Goal: Transaction & Acquisition: Download file/media

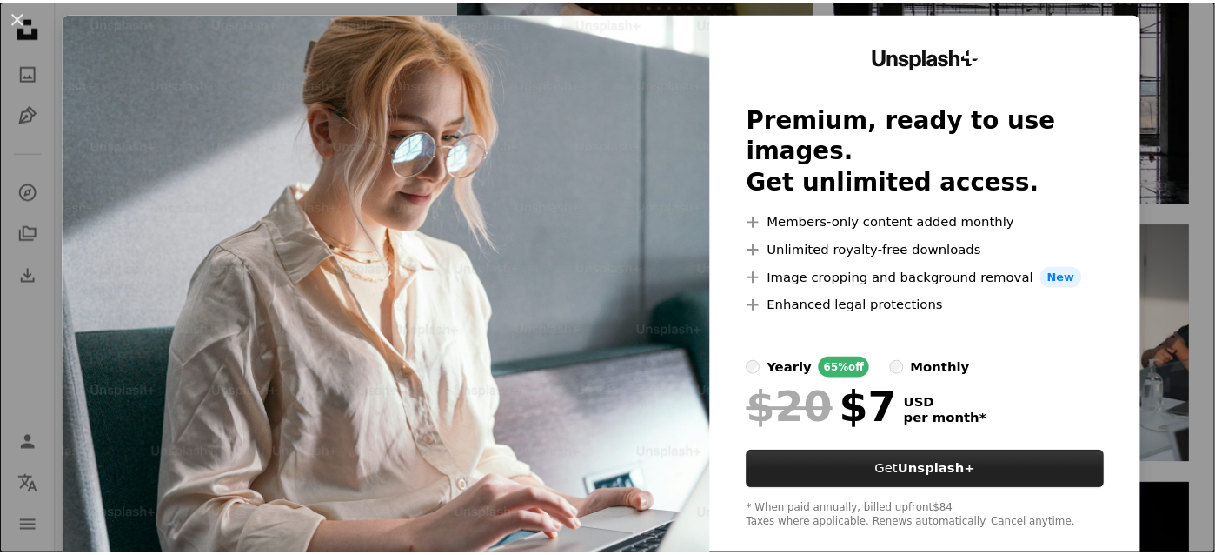
scroll to position [55, 0]
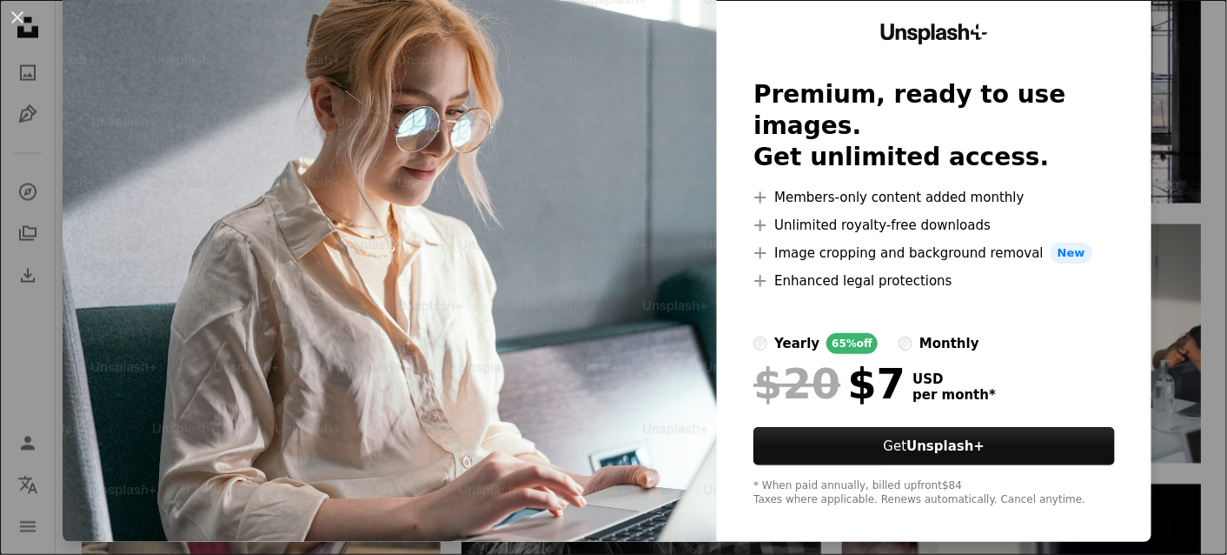
click at [1174, 286] on div "An X shape Unsplash+ Premium, ready to use images. Get unlimited access. A plus…" at bounding box center [613, 277] width 1227 height 555
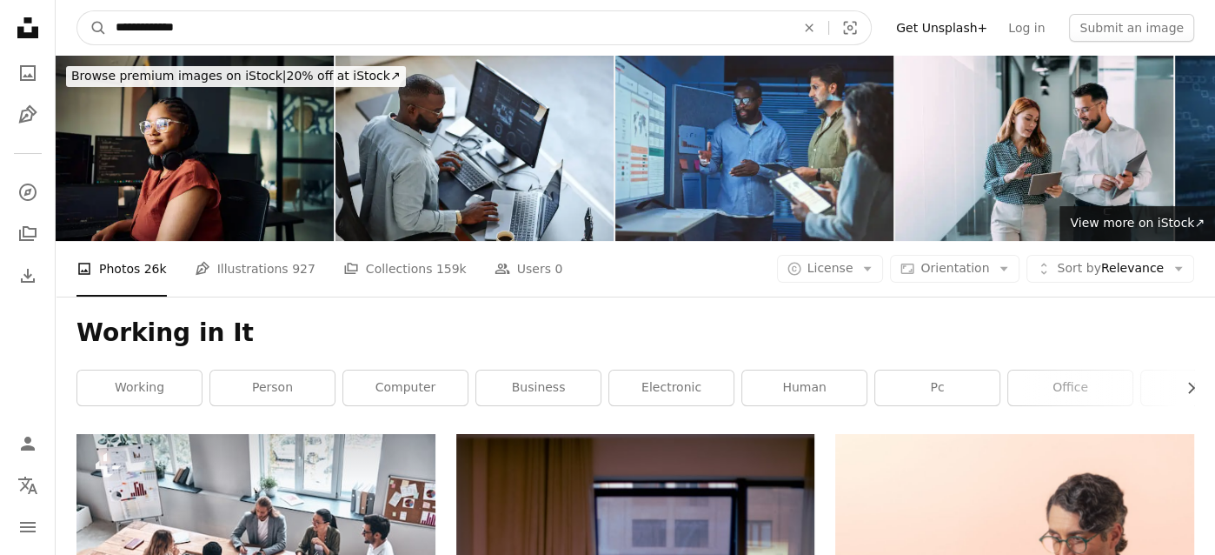
drag, startPoint x: 162, startPoint y: 36, endPoint x: 393, endPoint y: 32, distance: 231.3
click at [393, 32] on input "**********" at bounding box center [448, 27] width 683 height 33
type input "**********"
click button "A magnifying glass" at bounding box center [92, 27] width 30 height 33
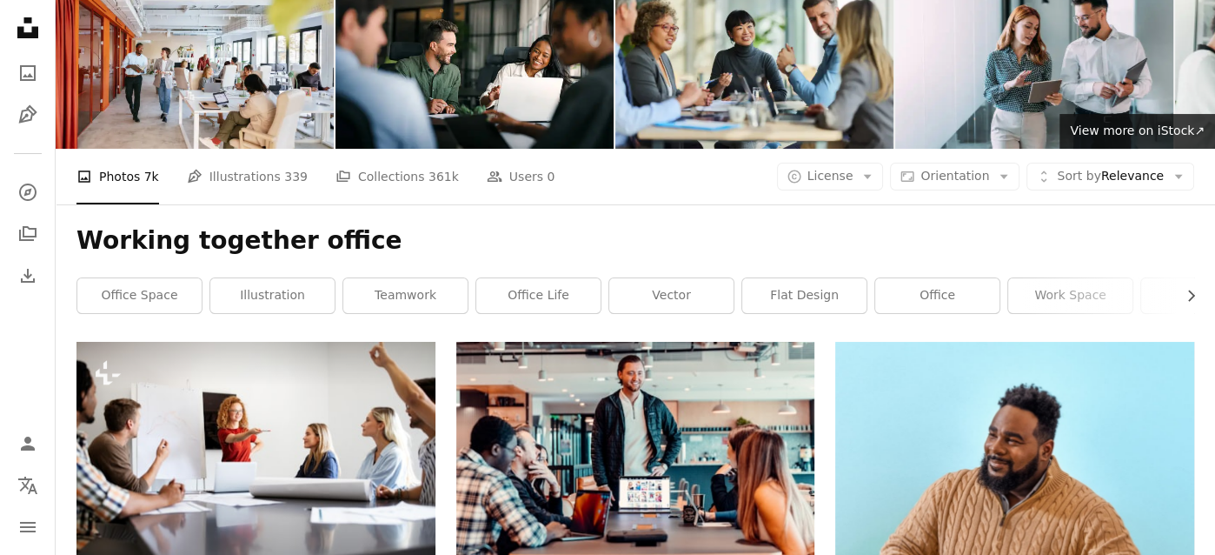
scroll to position [261, 0]
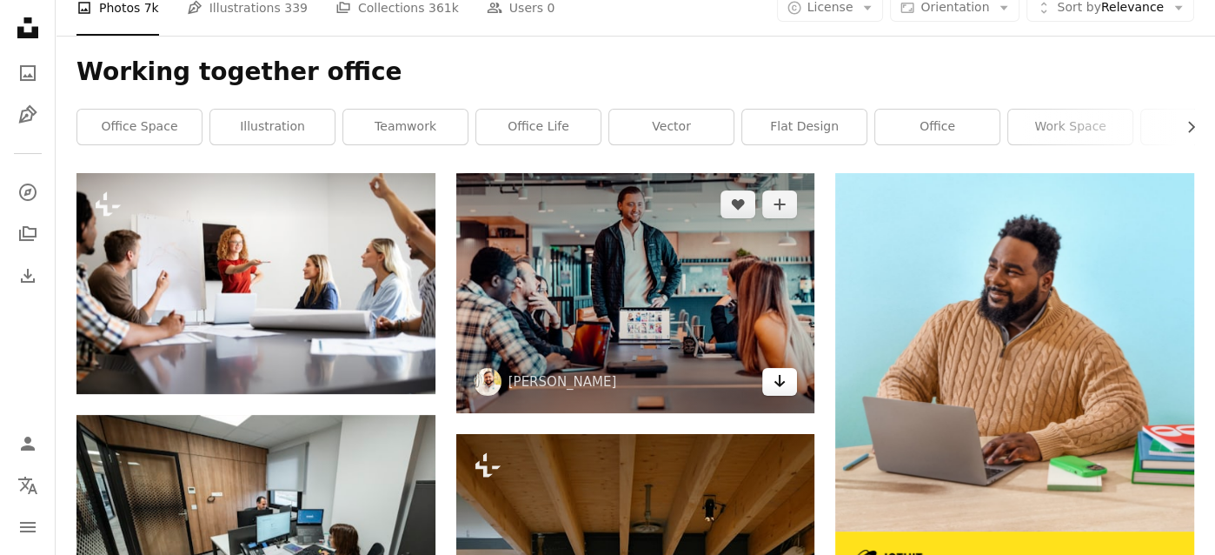
click at [785, 379] on icon "Arrow pointing down" at bounding box center [780, 380] width 14 height 21
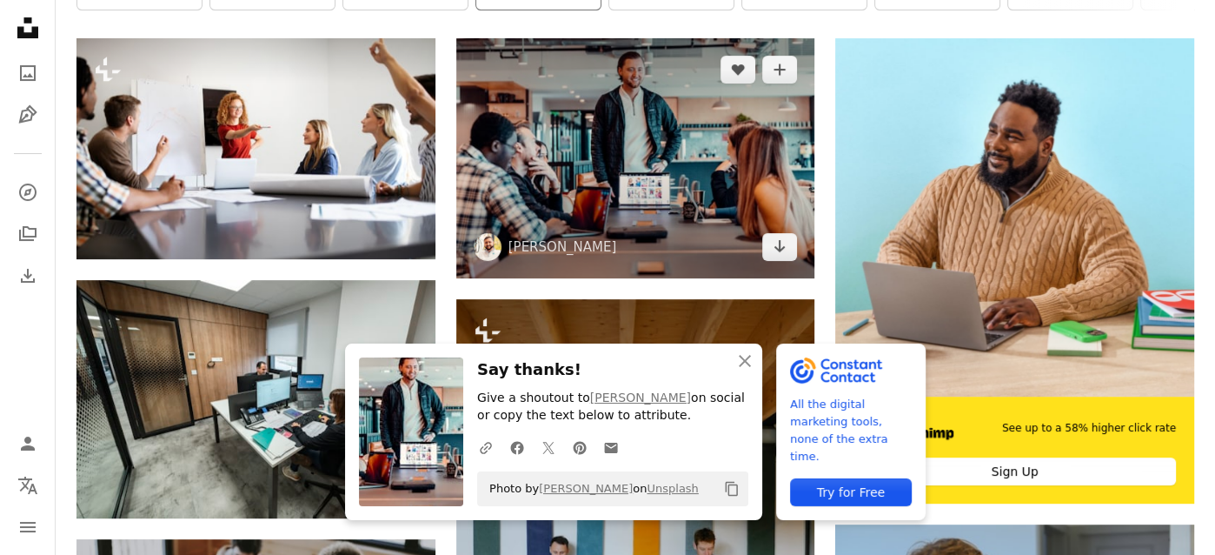
scroll to position [435, 0]
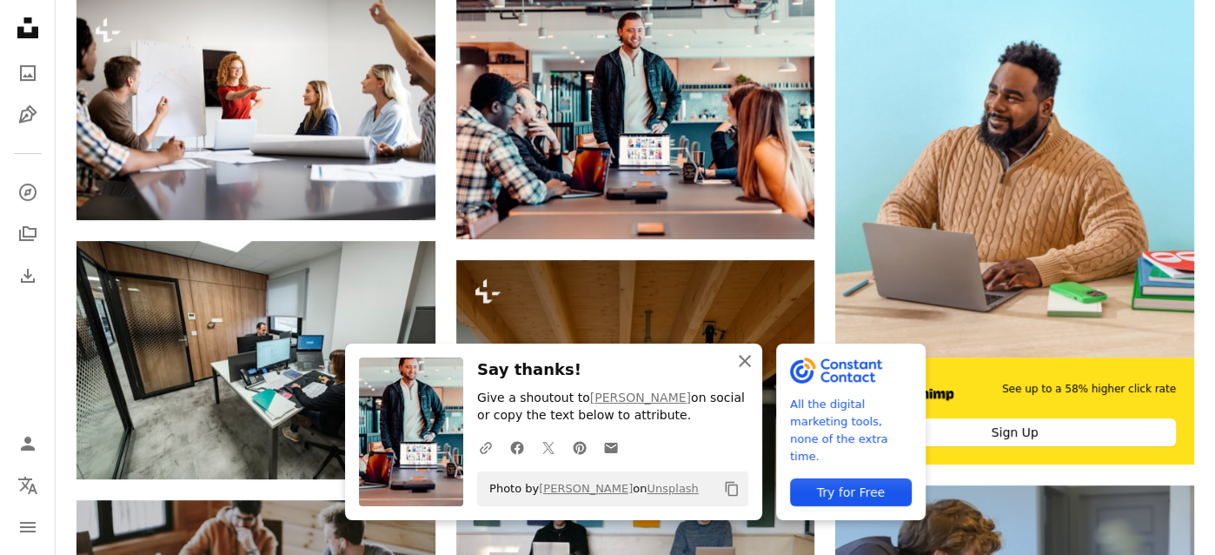
click at [751, 362] on icon "An X shape" at bounding box center [745, 360] width 21 height 21
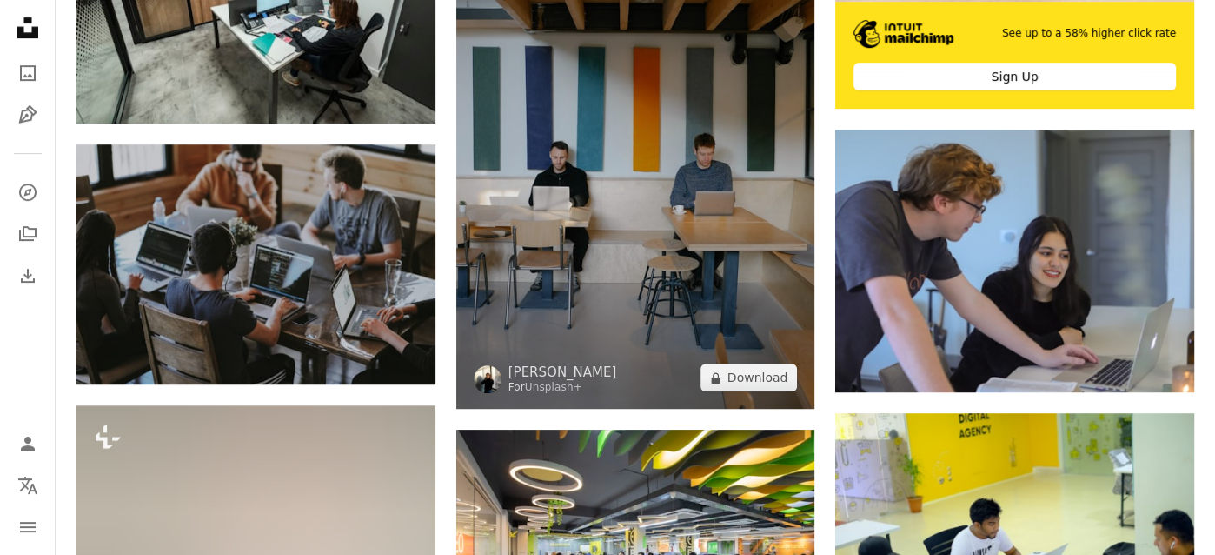
scroll to position [869, 0]
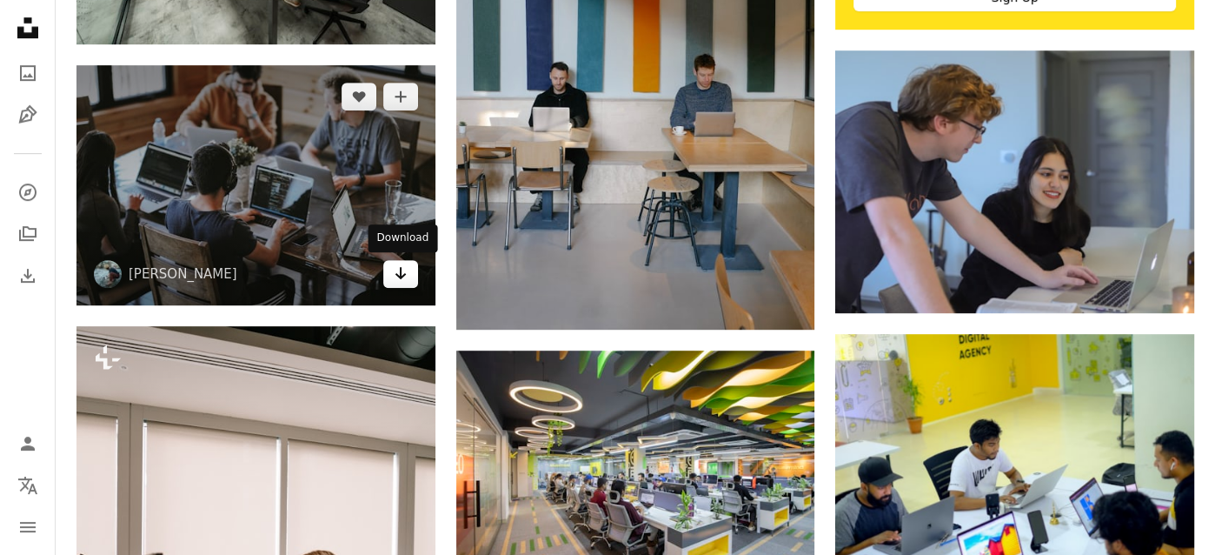
click at [407, 286] on link "Arrow pointing down" at bounding box center [400, 274] width 35 height 28
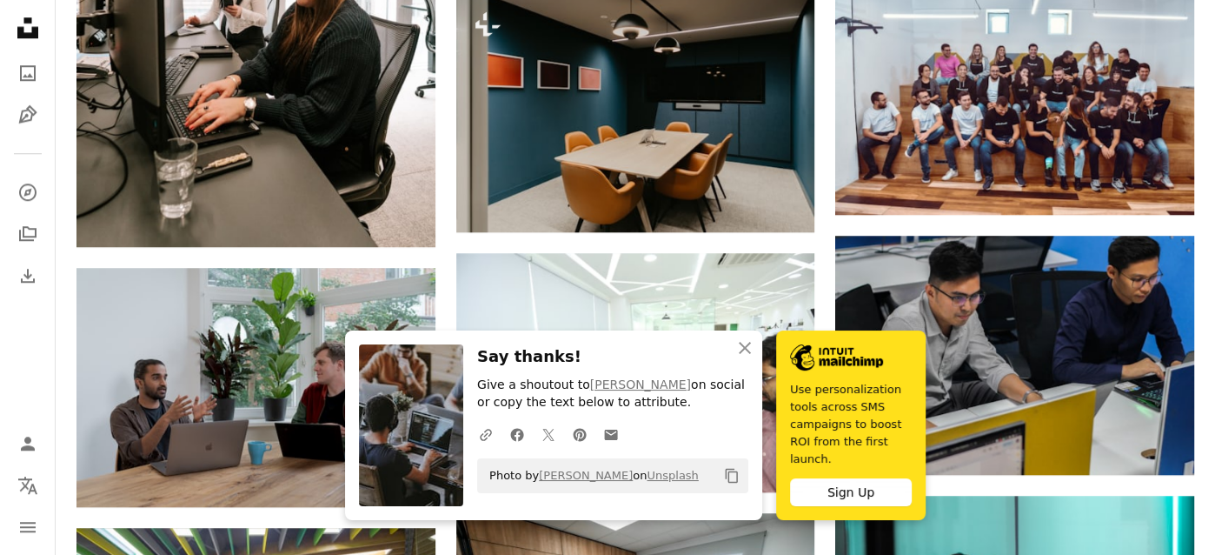
scroll to position [1739, 0]
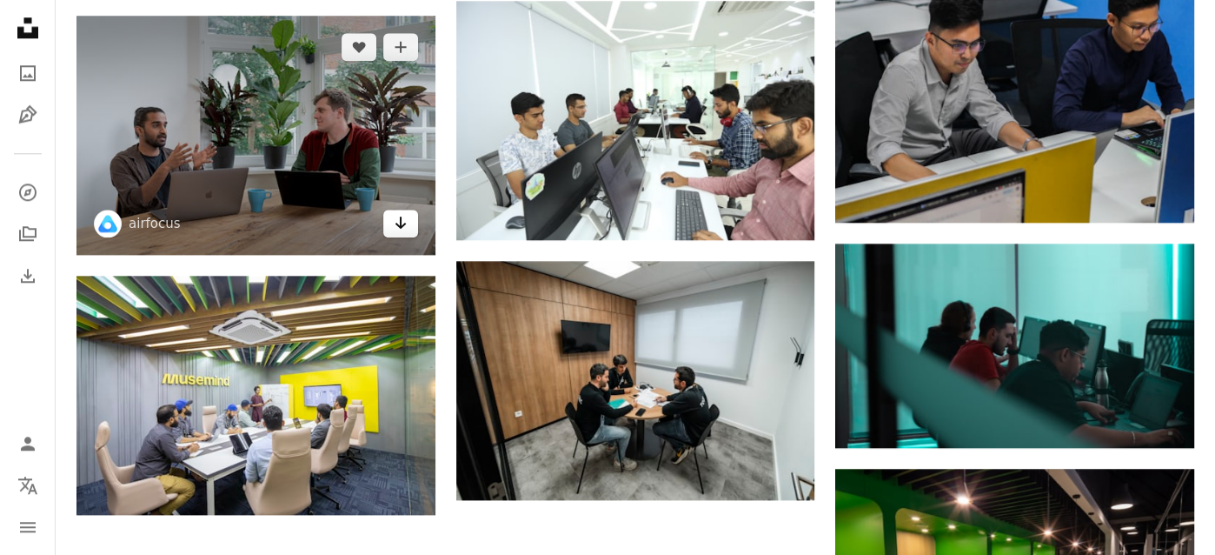
click at [389, 223] on link "Arrow pointing down" at bounding box center [400, 223] width 35 height 28
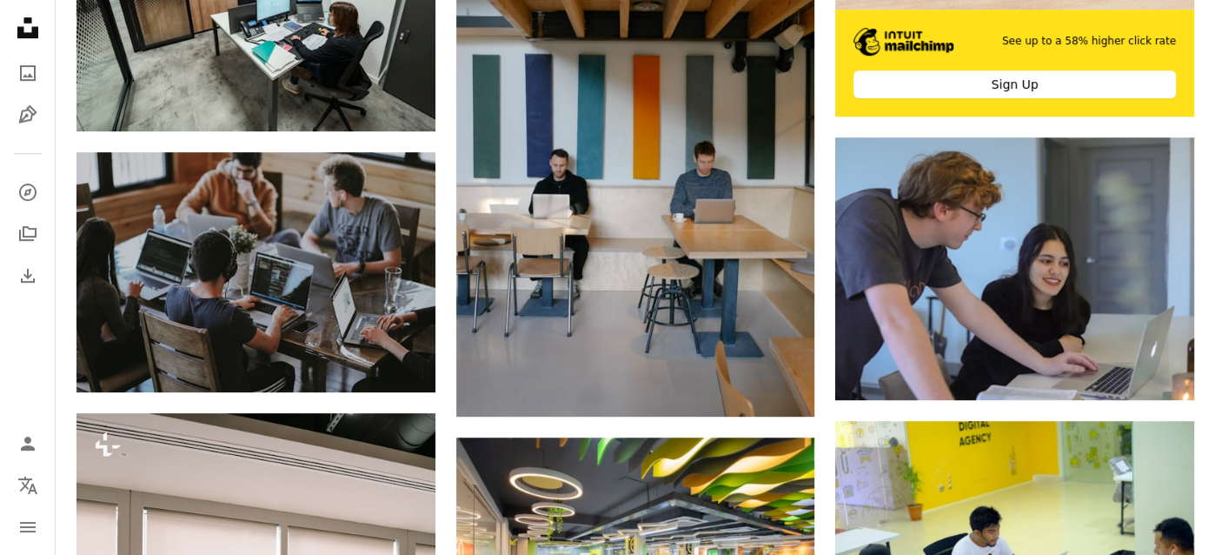
scroll to position [1478, 0]
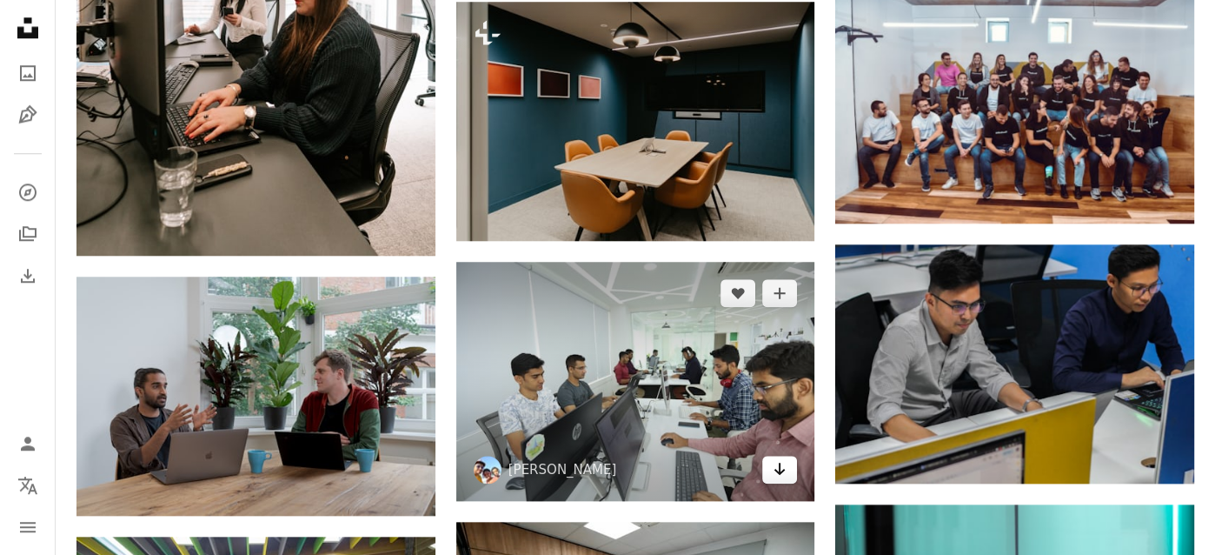
click at [778, 468] on icon "Arrow pointing down" at bounding box center [780, 468] width 14 height 21
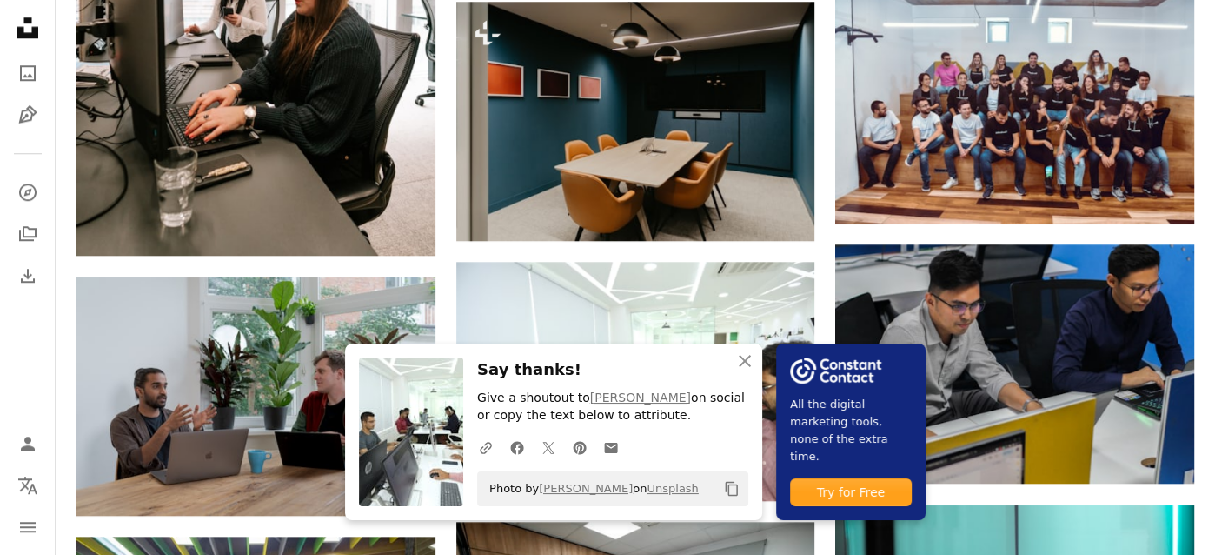
click at [451, 544] on div "Plus sign for Unsplash+ A heart A plus sign Getty Images For Unsplash+ A lock D…" at bounding box center [635, 221] width 1118 height 2530
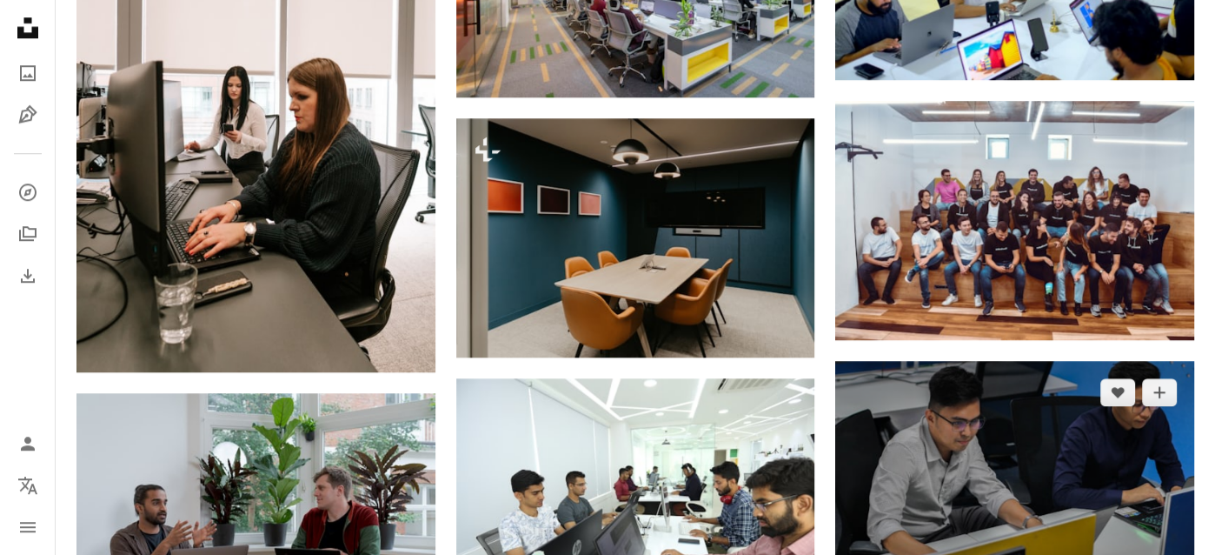
scroll to position [1565, 0]
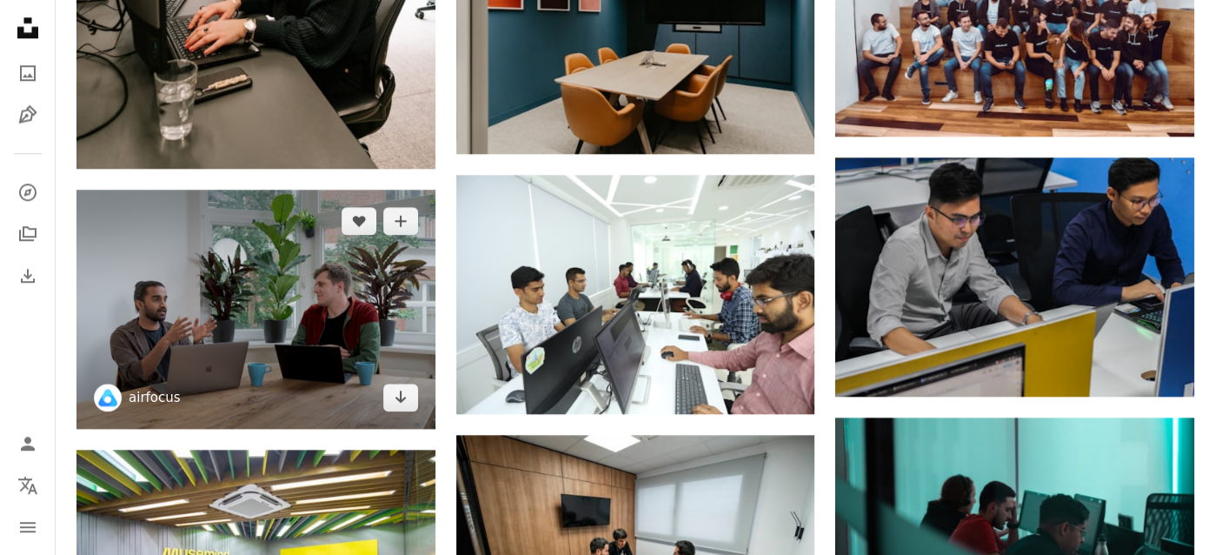
click at [160, 392] on link "airfocus" at bounding box center [155, 397] width 52 height 17
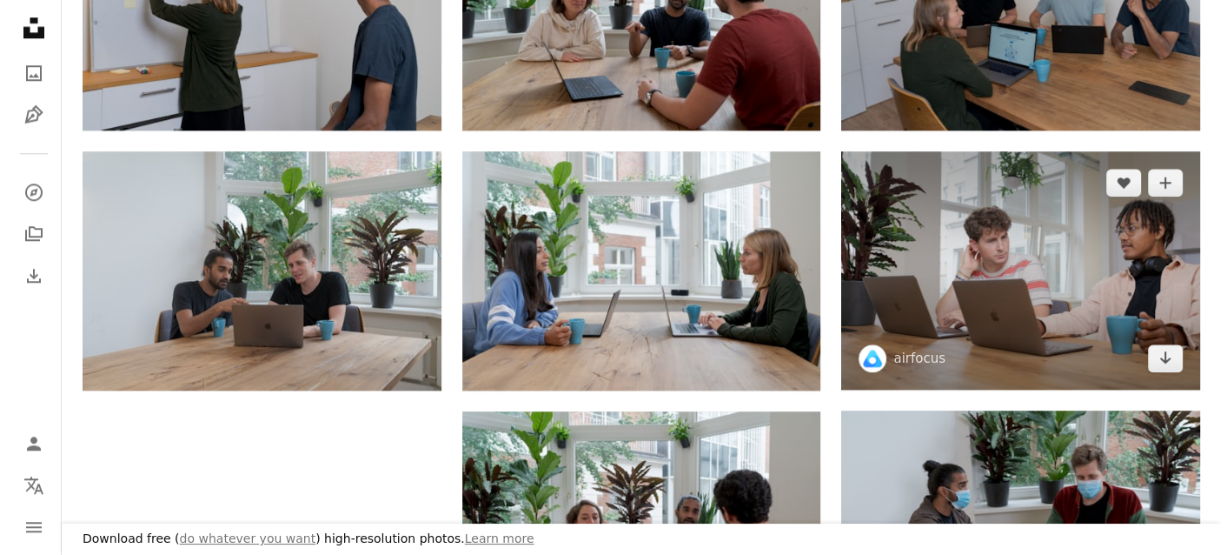
scroll to position [1652, 0]
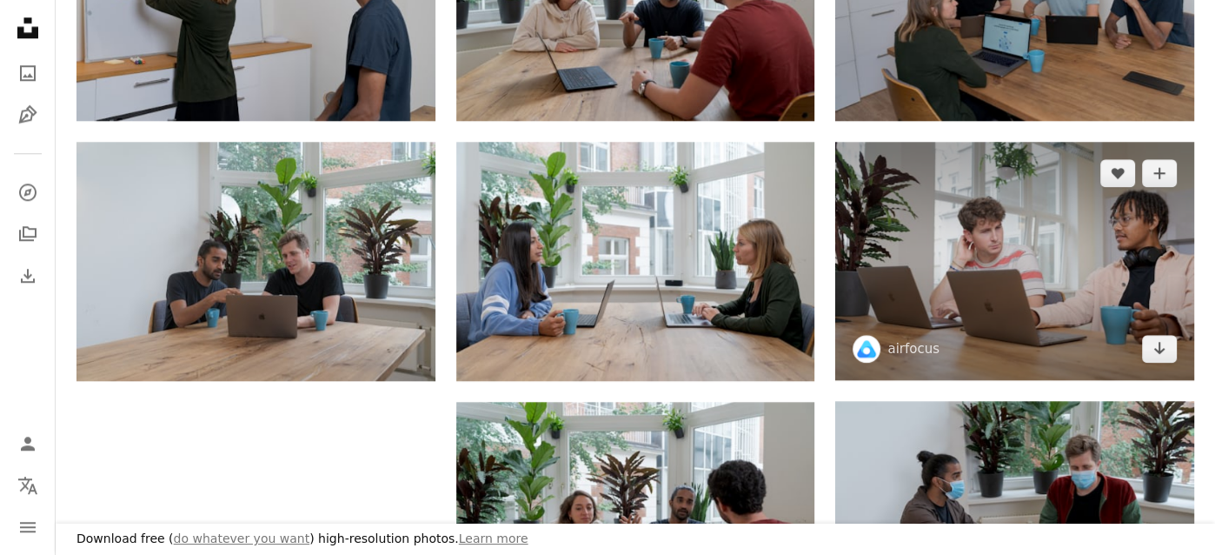
click at [1152, 363] on img at bounding box center [1014, 261] width 359 height 239
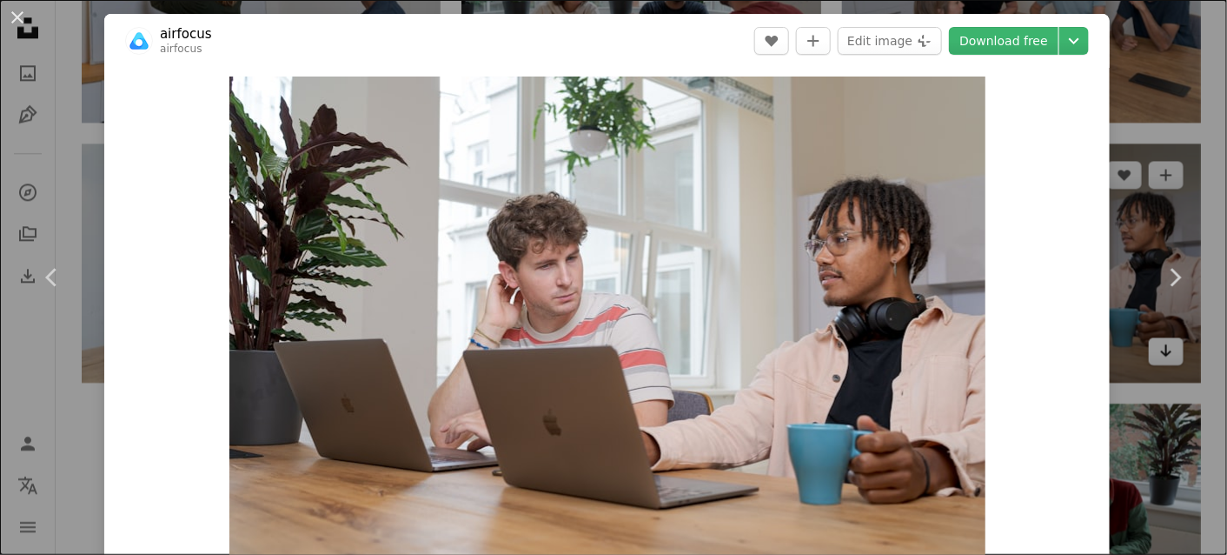
click at [1154, 356] on link "Chevron right" at bounding box center [1175, 277] width 104 height 167
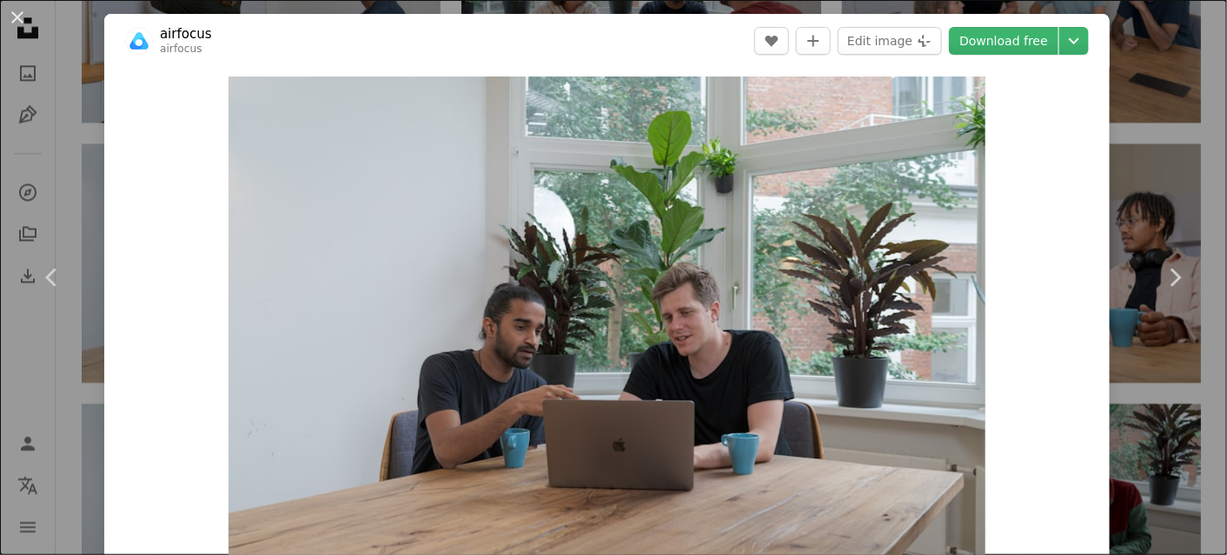
click at [1214, 206] on html "Unsplash logo Unsplash Home A photo Pen Tool A compass A stack of folders Downl…" at bounding box center [613, 382] width 1227 height 4069
click at [1192, 216] on link "Chevron right" at bounding box center [1175, 277] width 104 height 167
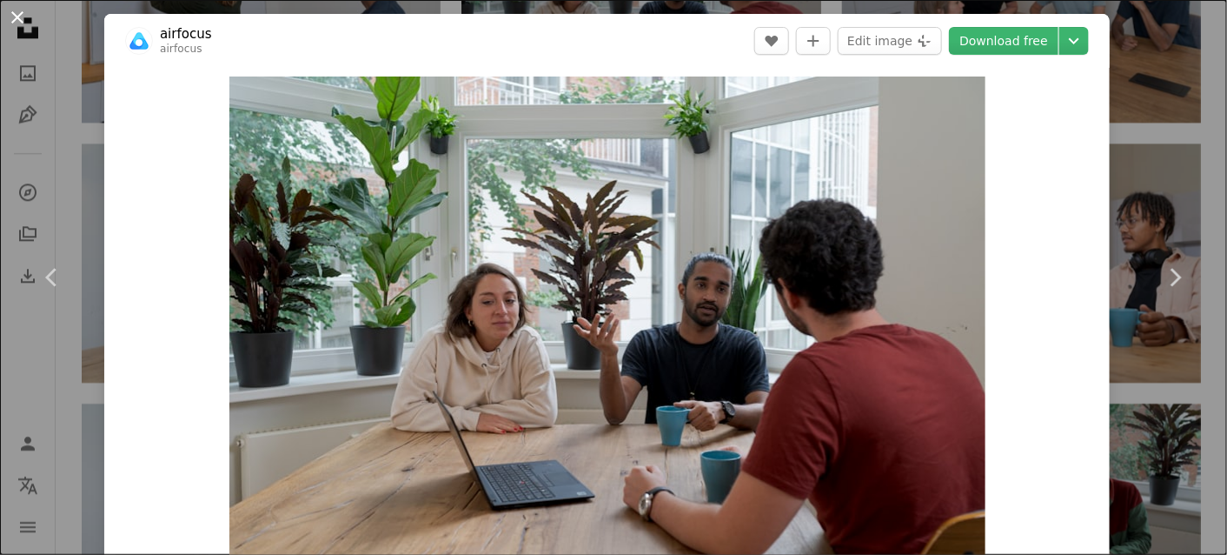
click at [26, 24] on button "An X shape" at bounding box center [17, 17] width 21 height 21
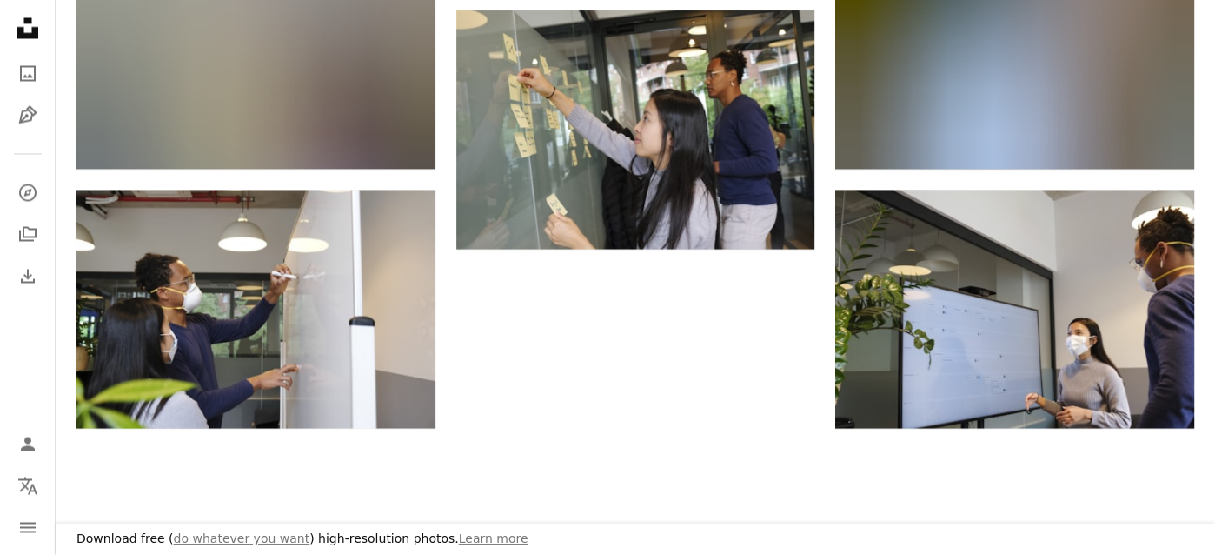
scroll to position [3042, 0]
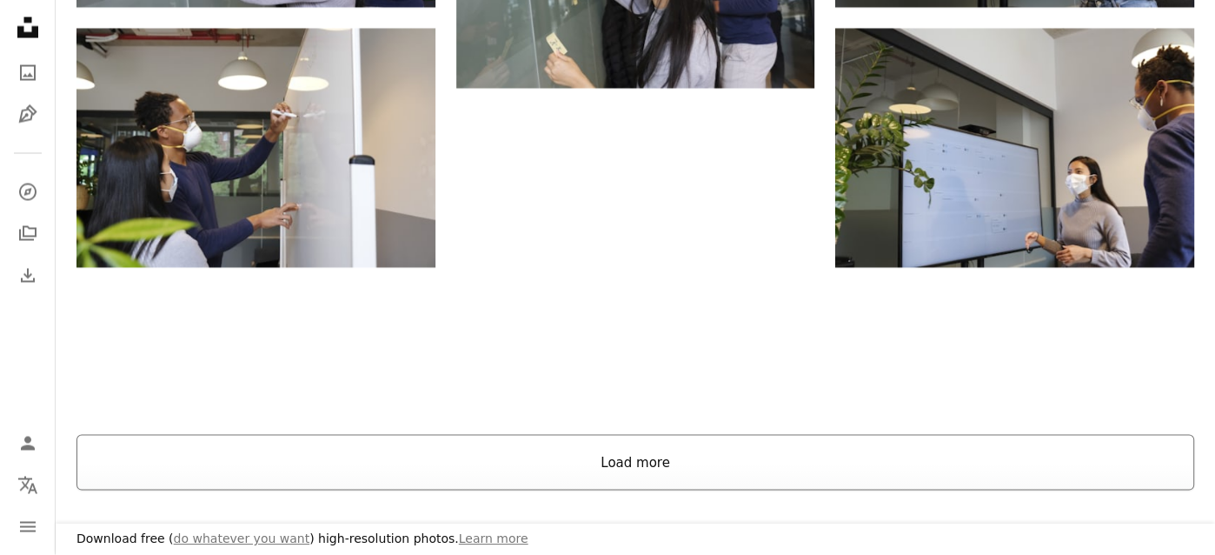
click at [632, 468] on button "Load more" at bounding box center [635, 463] width 1118 height 56
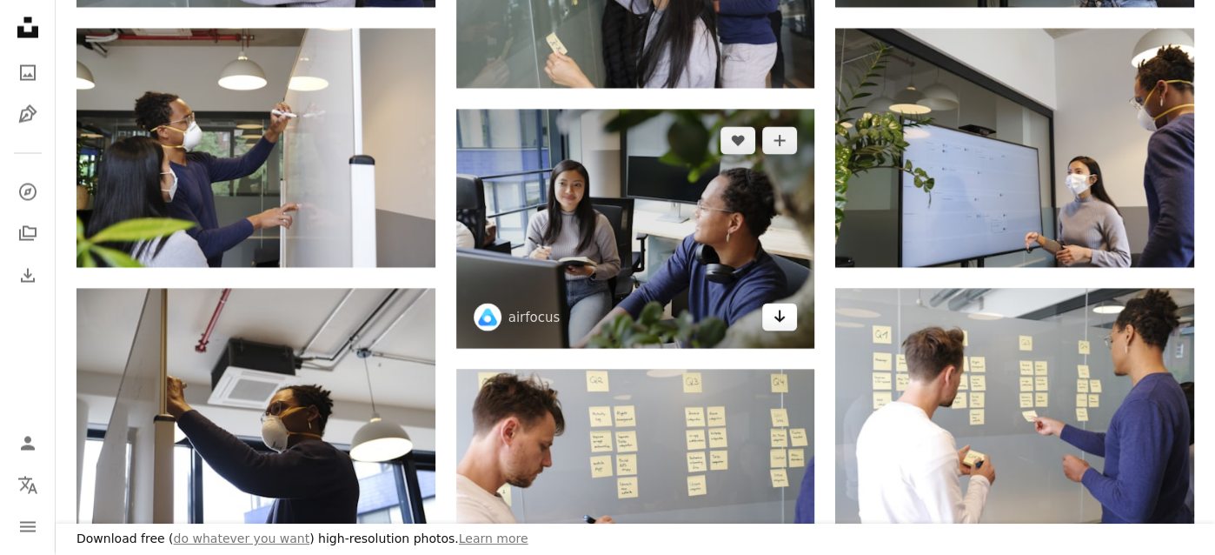
click at [775, 322] on icon "Arrow pointing down" at bounding box center [780, 316] width 14 height 21
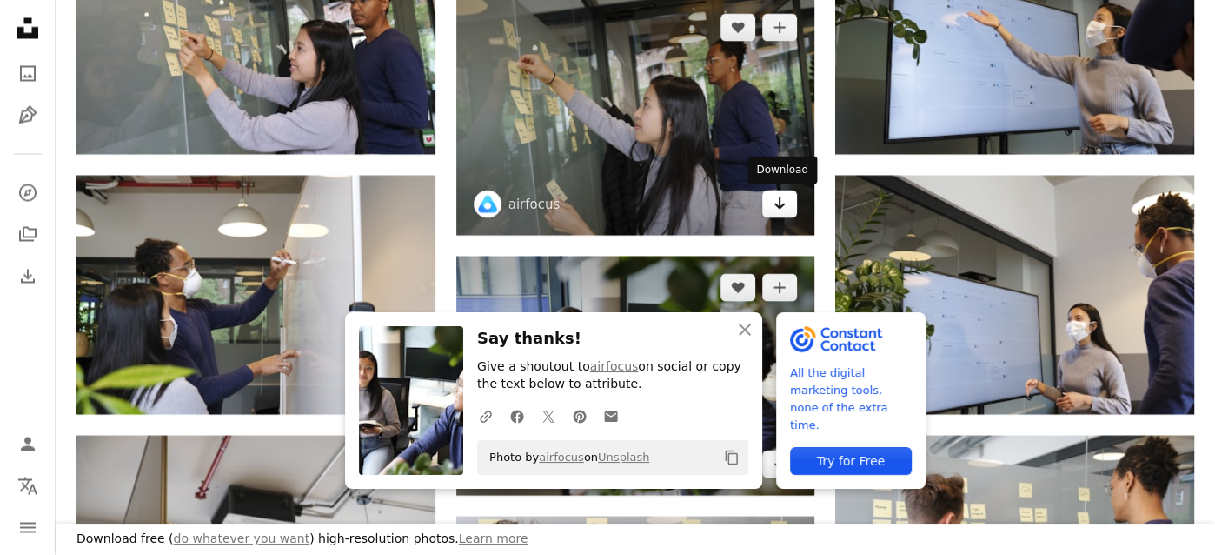
scroll to position [2869, 0]
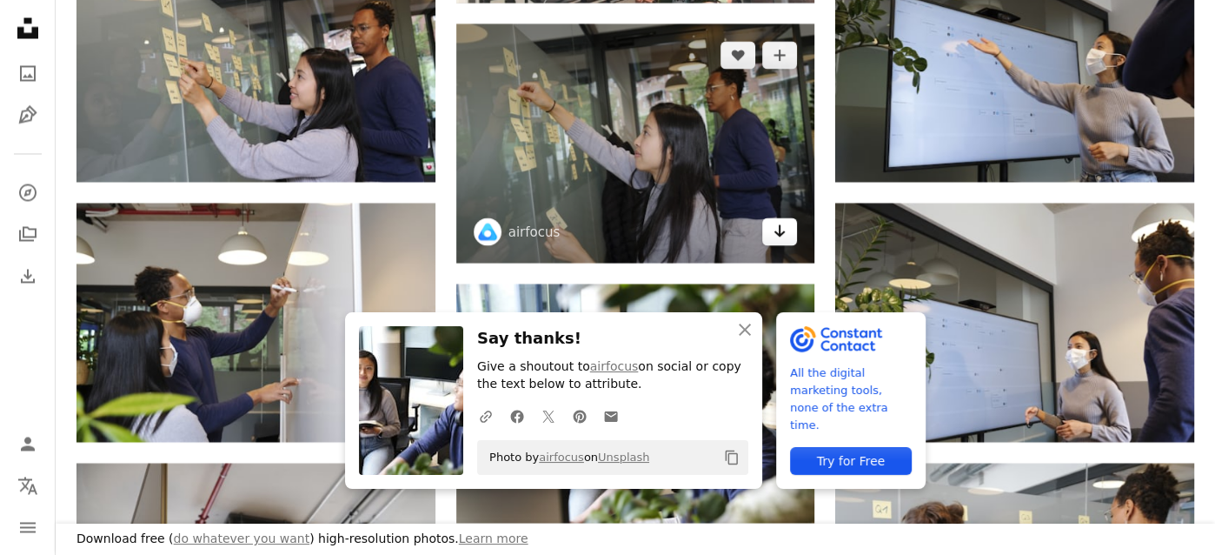
click at [777, 239] on icon "Arrow pointing down" at bounding box center [780, 230] width 14 height 21
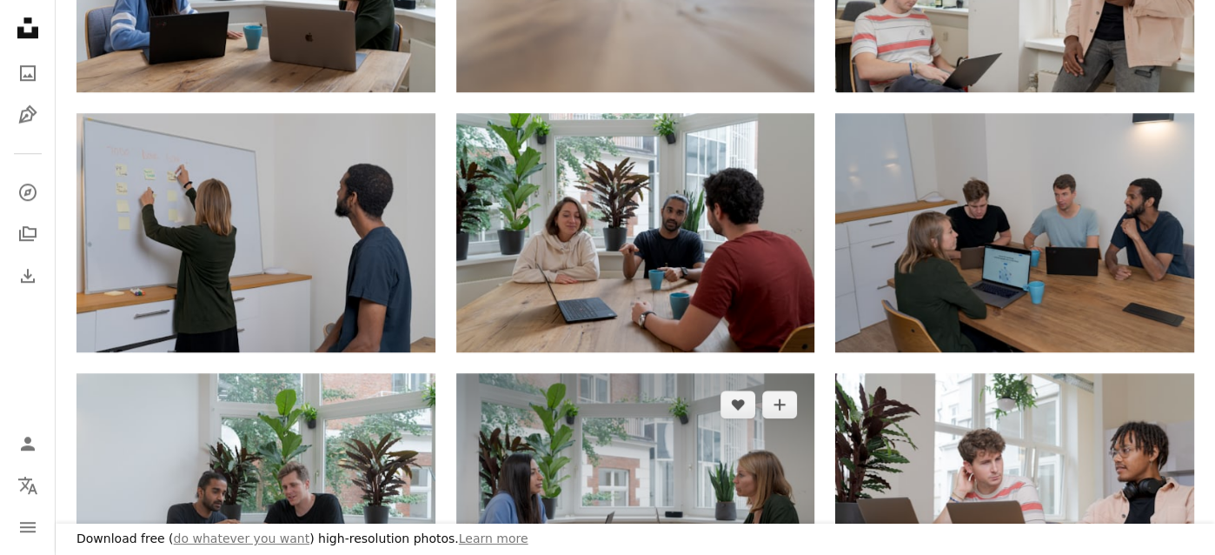
scroll to position [1391, 0]
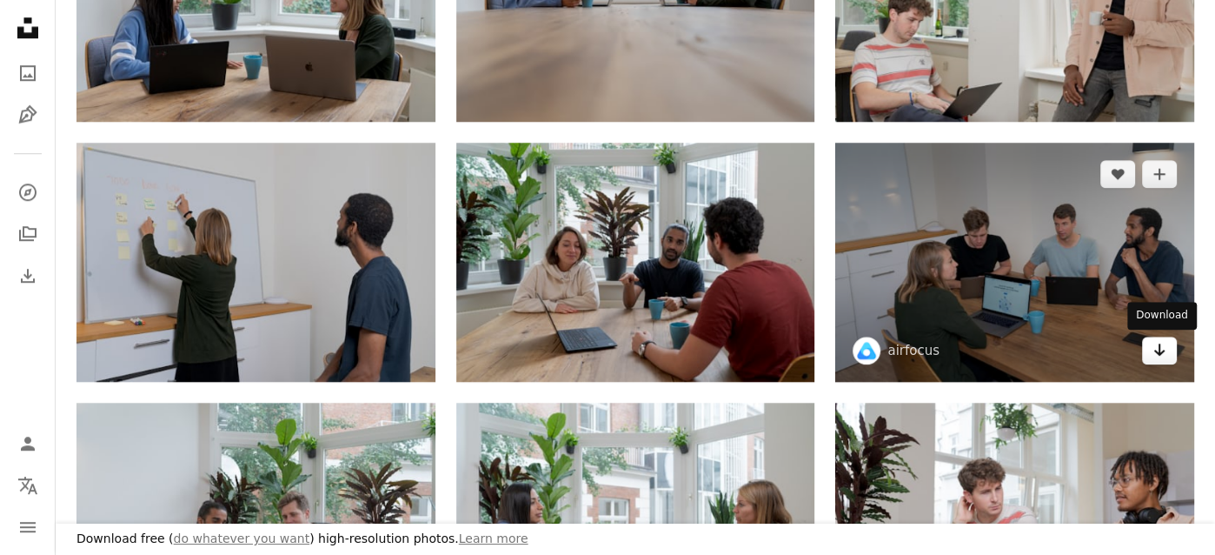
click at [1154, 351] on icon "Arrow pointing down" at bounding box center [1160, 349] width 14 height 21
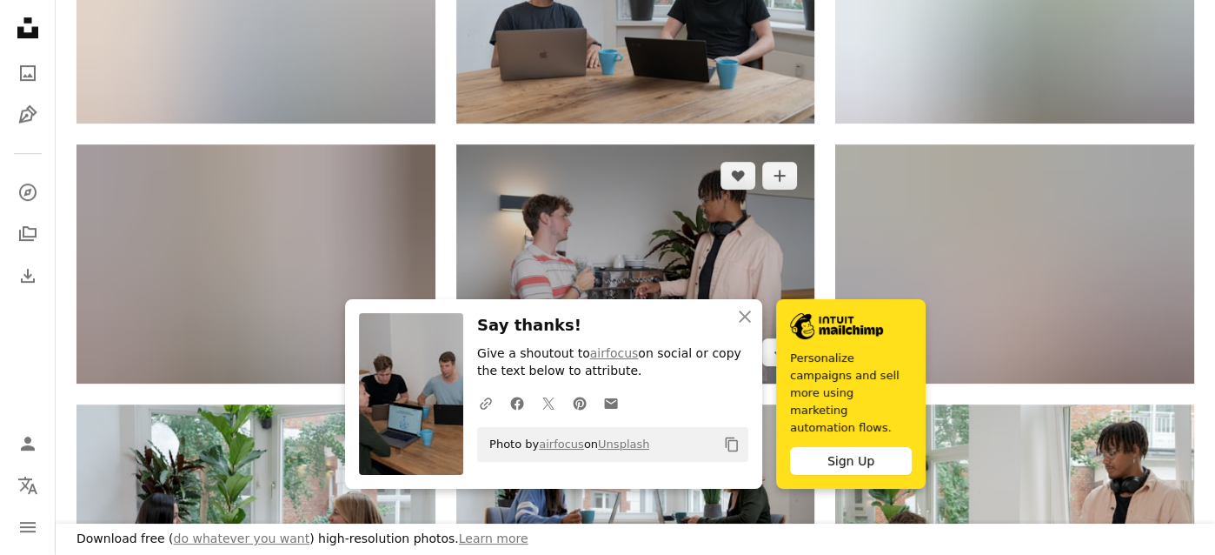
scroll to position [782, 0]
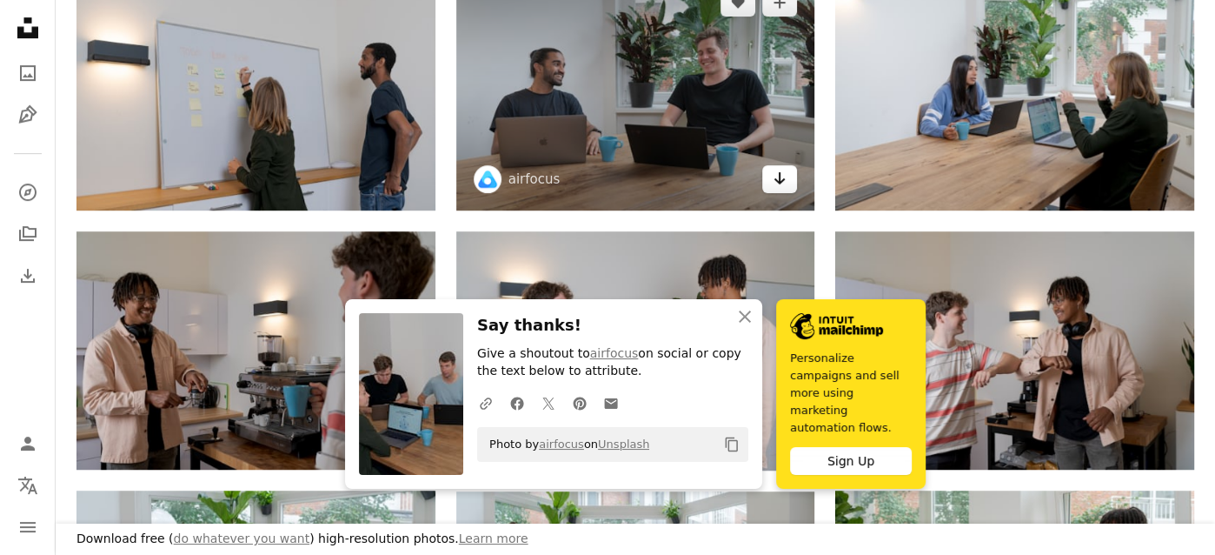
click at [783, 181] on icon "Arrow pointing down" at bounding box center [780, 178] width 14 height 21
